Goal: Transaction & Acquisition: Purchase product/service

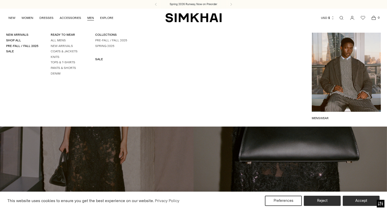
click at [87, 16] on link "MEN" at bounding box center [90, 17] width 7 height 11
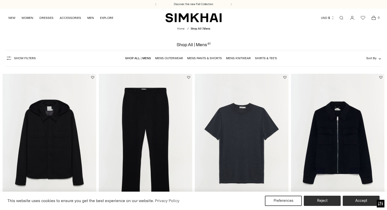
click at [140, 58] on link "Shop All | Mens" at bounding box center [138, 59] width 26 height 4
